Goal: Find specific page/section: Find specific page/section

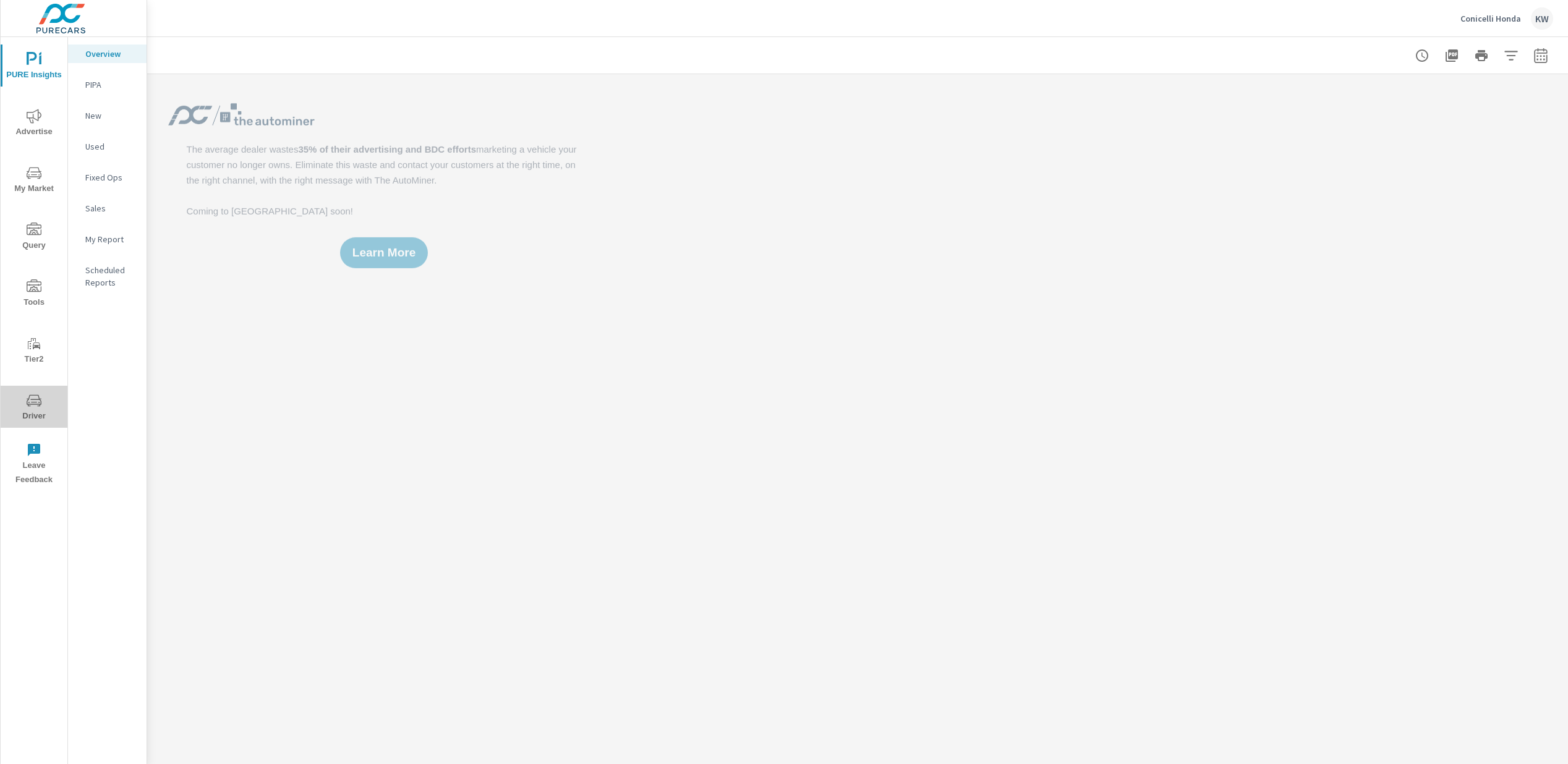
click at [32, 406] on icon "nav menu" at bounding box center [34, 401] width 15 height 15
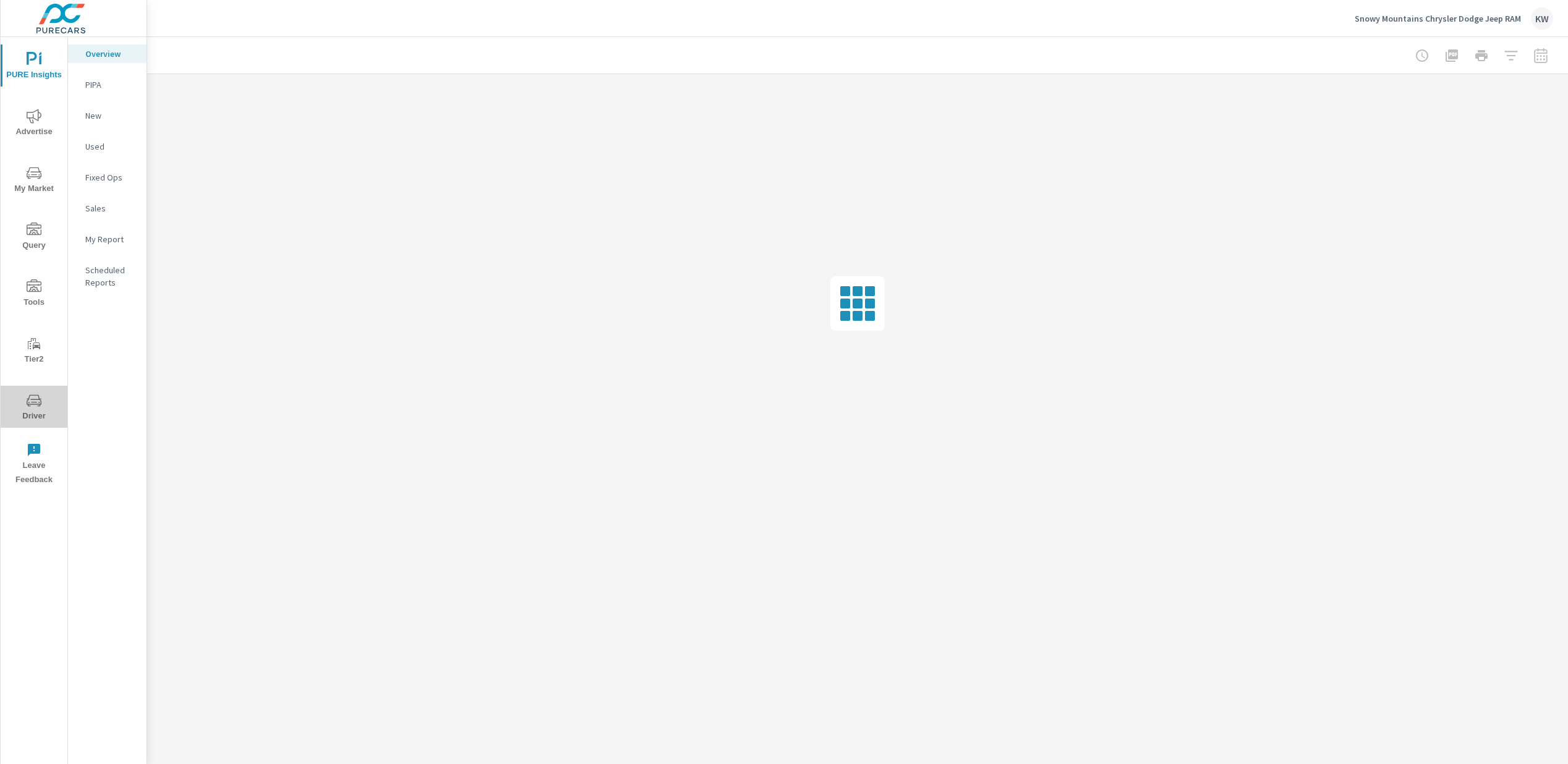
click at [32, 407] on span "Driver" at bounding box center [34, 408] width 60 height 30
